Goal: Check status: Check status

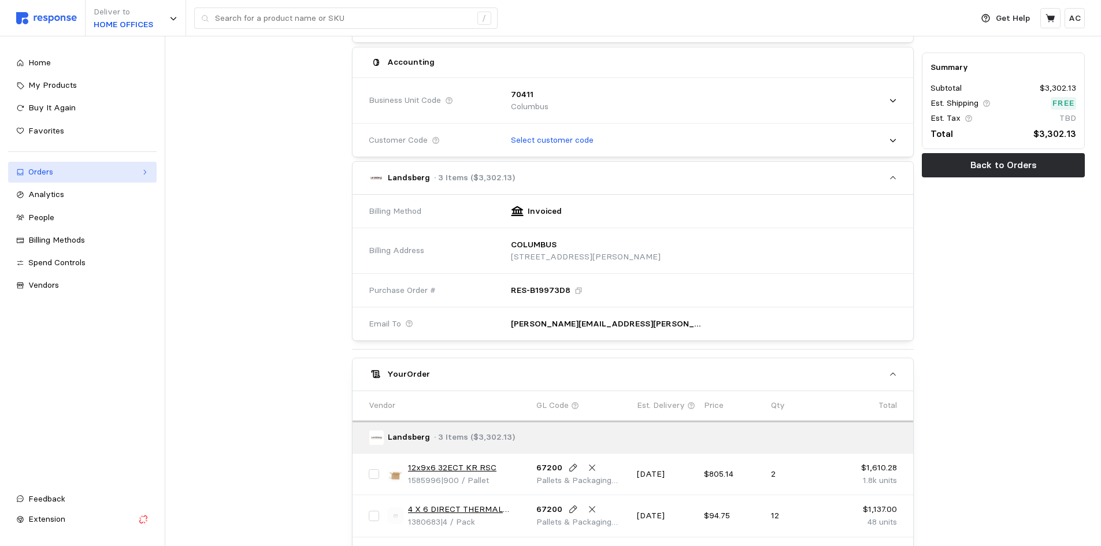
scroll to position [292, 0]
click at [86, 173] on div "Orders" at bounding box center [82, 172] width 108 height 13
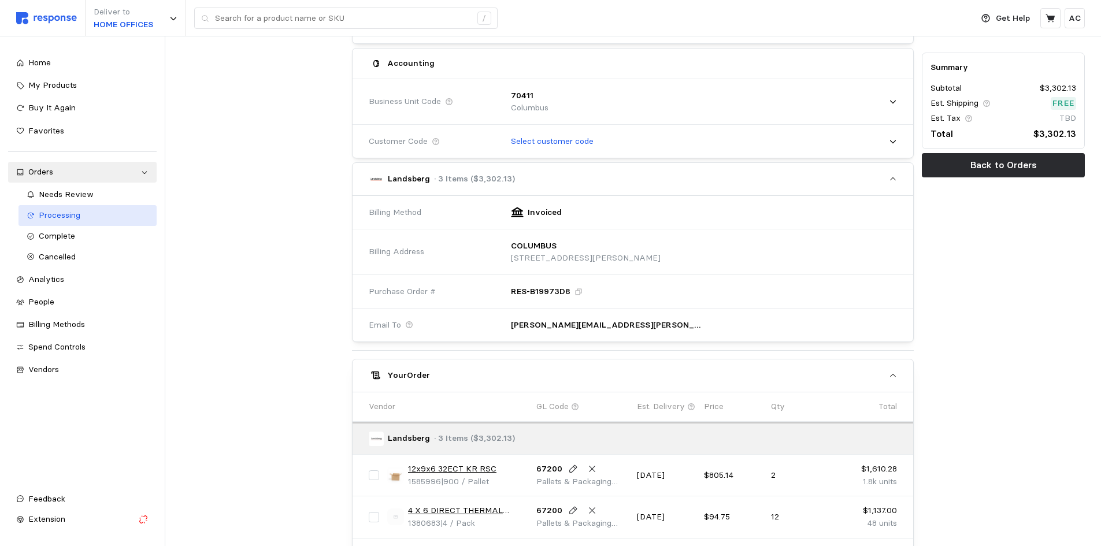
click at [78, 210] on span "Processing" at bounding box center [60, 215] width 42 height 10
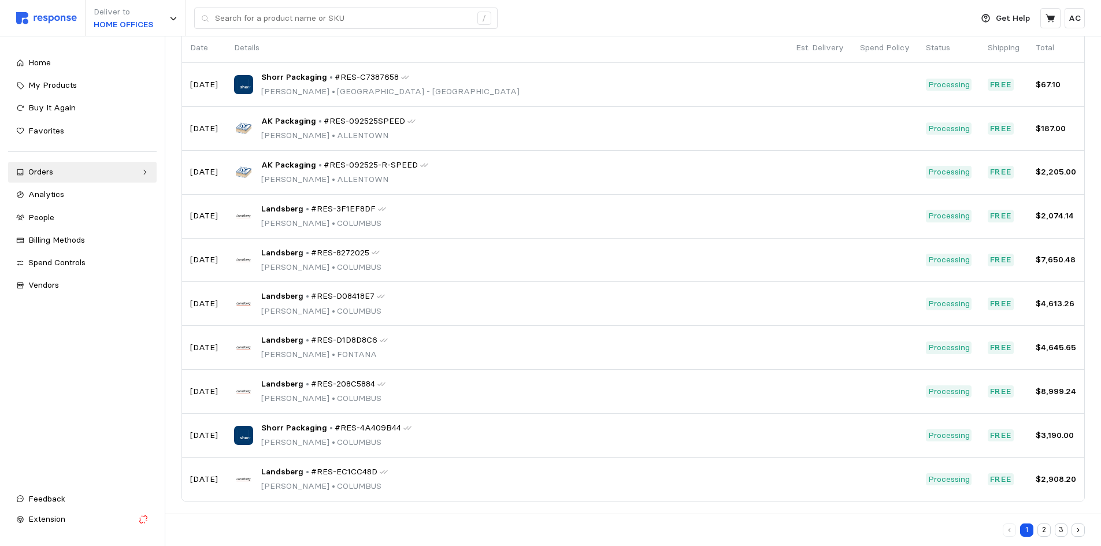
scroll to position [56, 0]
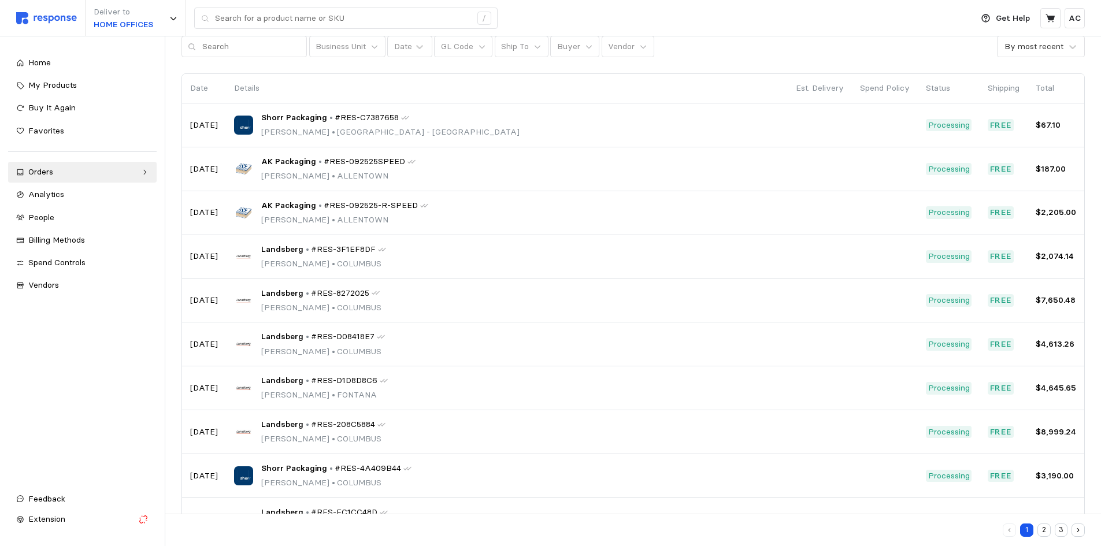
click at [1063, 530] on button "3" at bounding box center [1061, 530] width 13 height 13
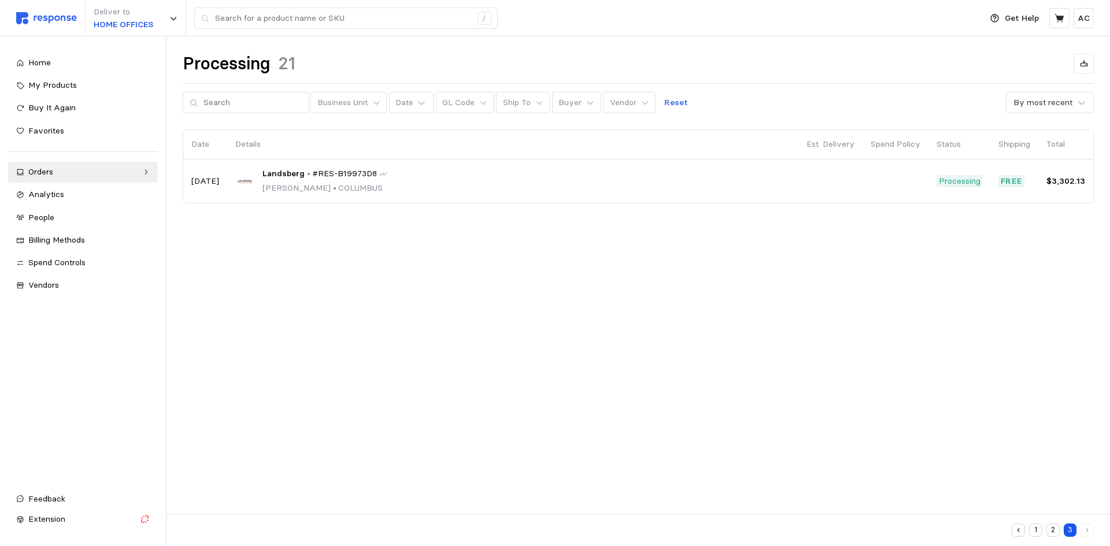
click at [1036, 527] on button "1" at bounding box center [1035, 530] width 13 height 13
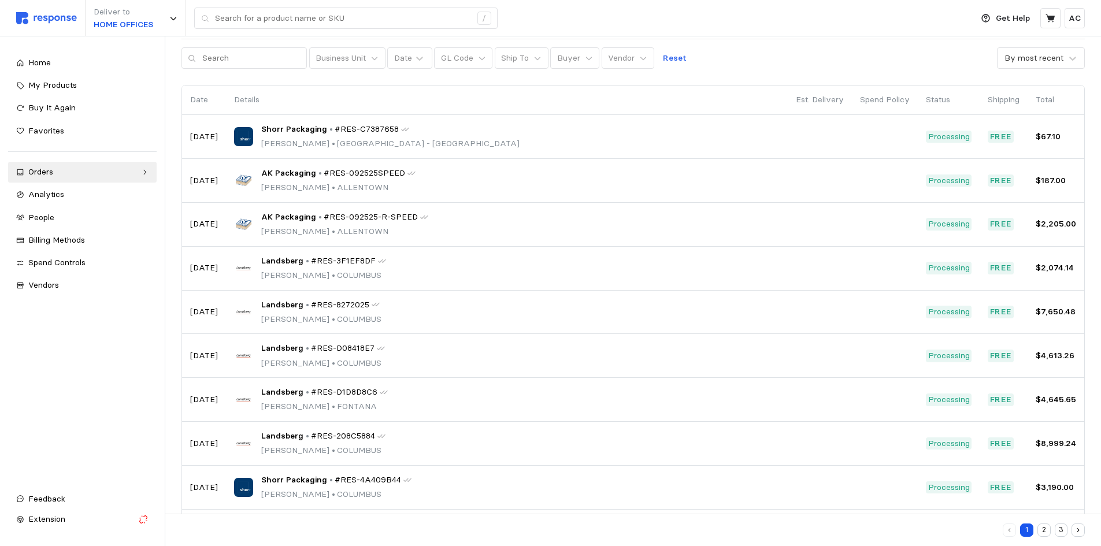
scroll to position [44, 0]
